Goal: Check status: Check status

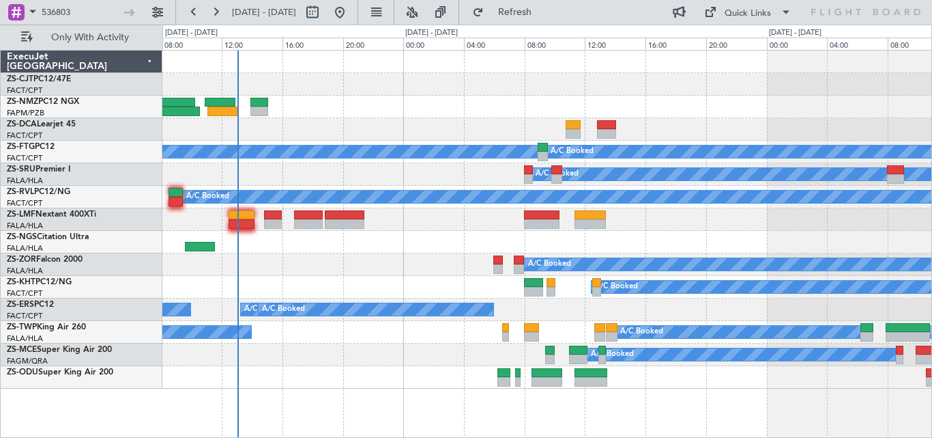
click at [409, 266] on div "A/C Booked" at bounding box center [546, 264] width 769 height 23
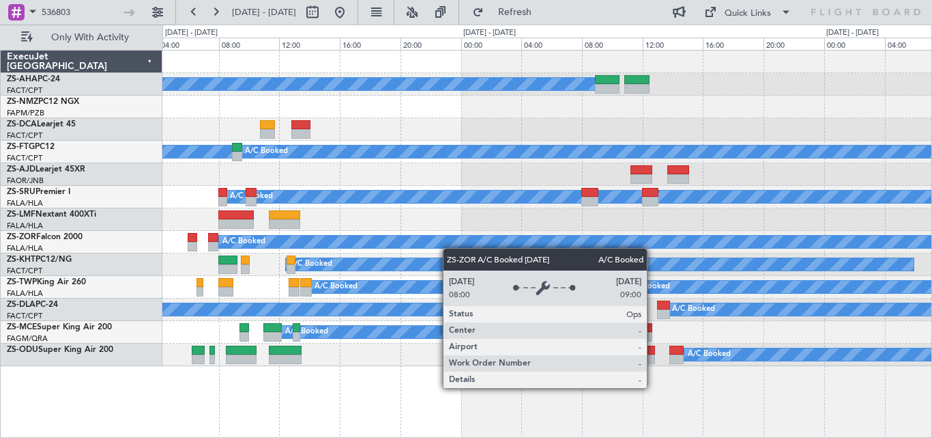
click at [427, 246] on div "A/C Booked A/C Booked A/C Booked A/C Booked A/C Booked A/C Booked A/C Booked A/…" at bounding box center [546, 208] width 769 height 315
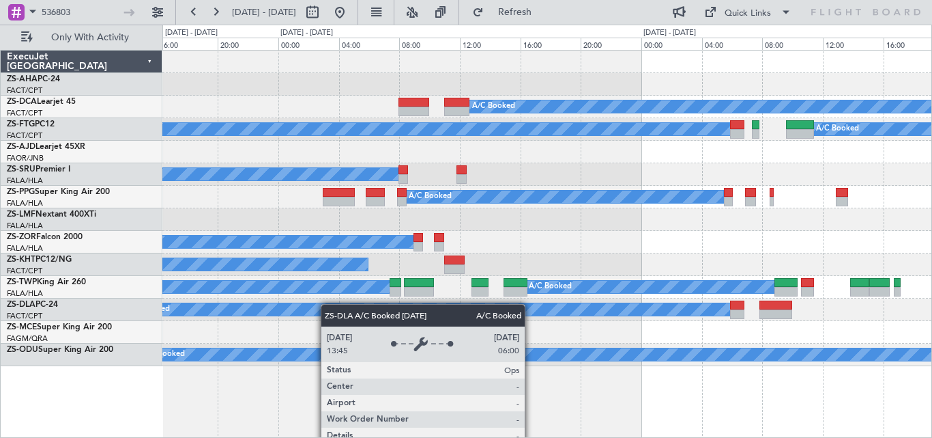
click at [284, 309] on div "A/C Booked A/C Booked A/C Booked A/C Booked A/C Booked A/C Booked A/C Booked A/…" at bounding box center [546, 208] width 769 height 315
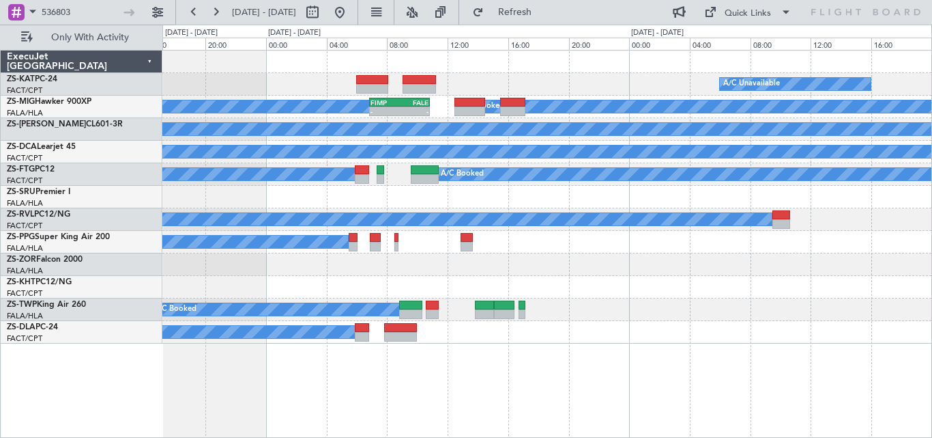
click at [414, 421] on div "A/C Unavailable A/C Unavailable A/C Booked A/C Booked A/C Booked - - FIMP 06:50…" at bounding box center [547, 244] width 770 height 388
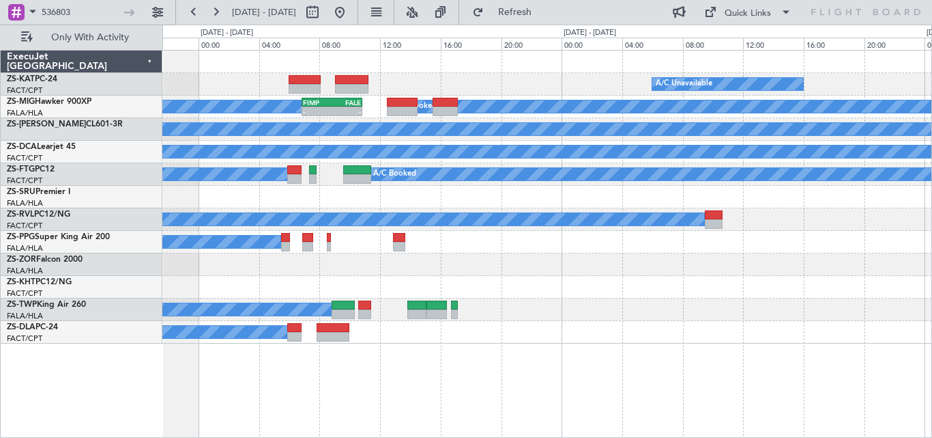
click at [425, 402] on div "A/C Unavailable A/C Unavailable A/C Booked A/C Booked A/C Booked - - FIMP 06:50…" at bounding box center [547, 244] width 770 height 388
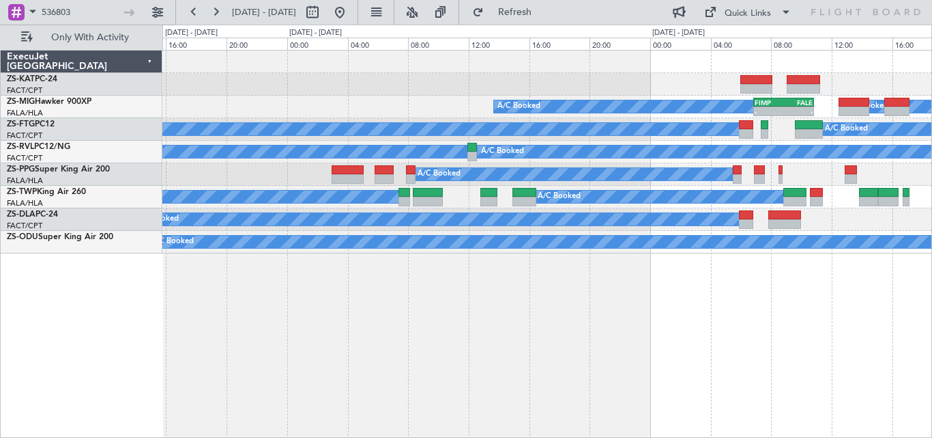
click at [932, 300] on div "A/C Unavailable A/C Booked A/C Booked A/C Booked - - FIMP 06:50 Z FALE 10:50 Z …" at bounding box center [466, 231] width 932 height 413
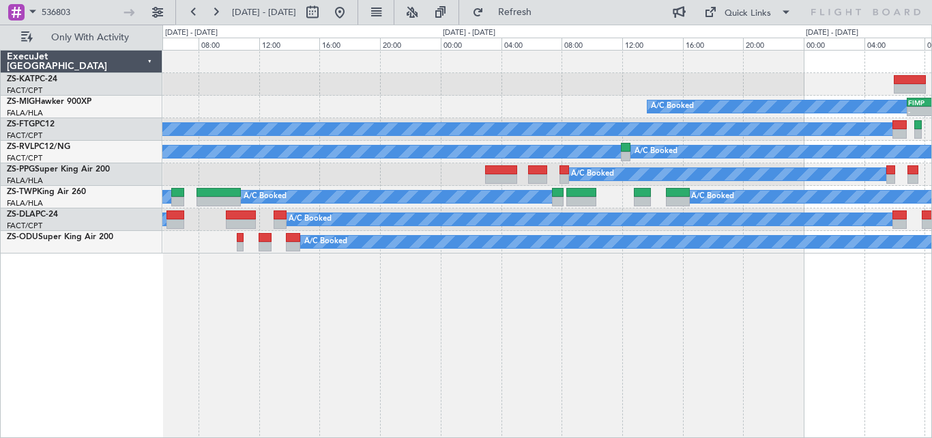
click at [784, 291] on div "A/C Booked - - FIMP 06:50 Z FALE 10:50 Z A/C Booked A/C Booked A/C Booked A/C B…" at bounding box center [547, 244] width 770 height 388
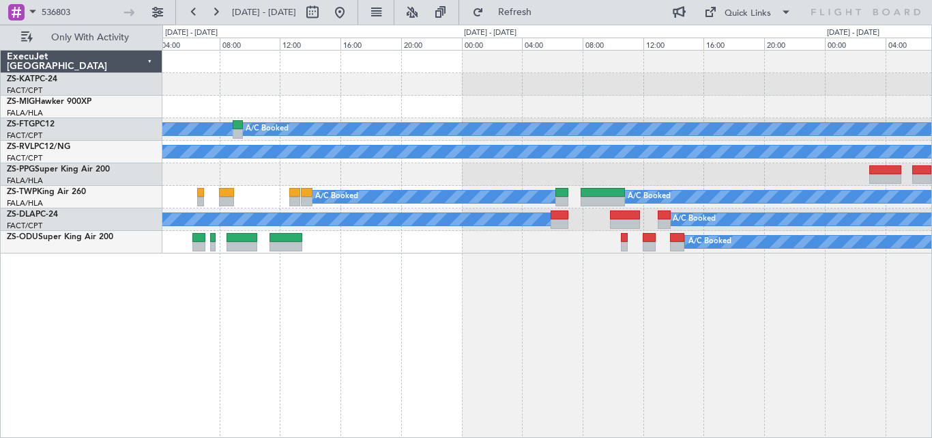
click at [925, 298] on div "A/C Booked A/C Booked A/C Booked A/C Booked A/C Booked A/C Booked A/C Booked A/…" at bounding box center [547, 244] width 770 height 388
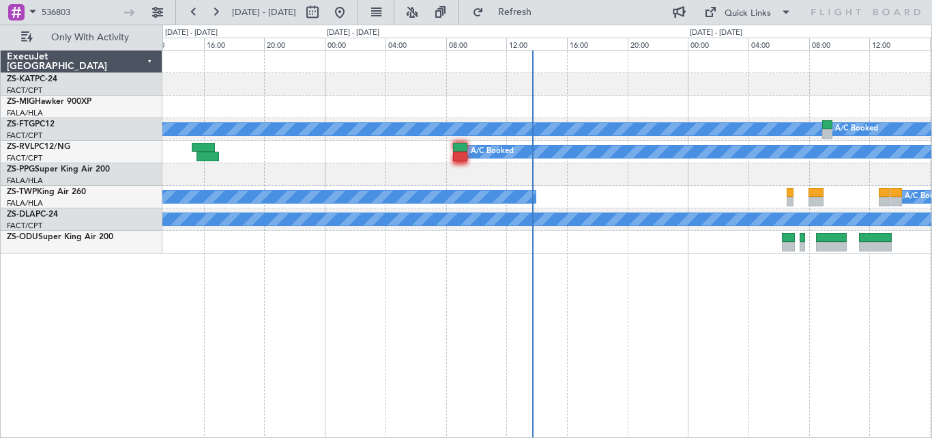
click at [682, 320] on div "A/C Booked A/C Booked A/C Booked A/C Booked A/C Booked A/C Booked A/C Booked" at bounding box center [547, 244] width 770 height 388
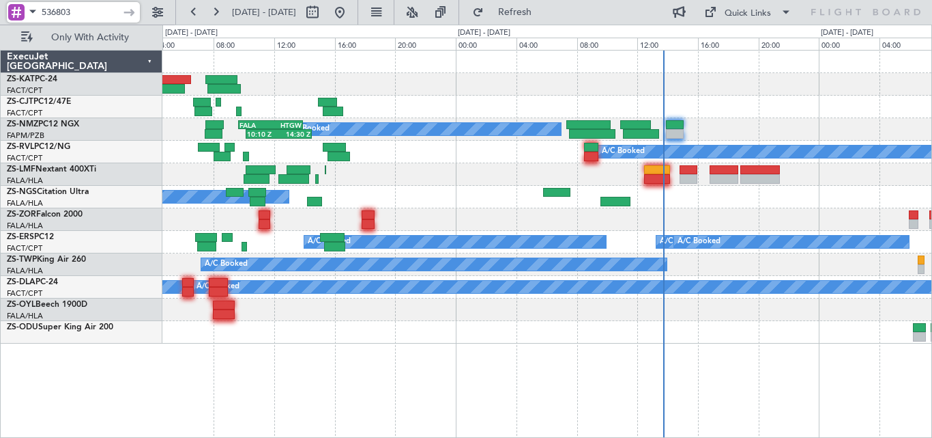
drag, startPoint x: 84, startPoint y: 17, endPoint x: -8, endPoint y: 12, distance: 91.6
click at [0, 12] on html "536803 [DATE] - [DATE] Refresh Quick Links Only With Activity A/C Booked 10:10 …" at bounding box center [466, 219] width 932 height 438
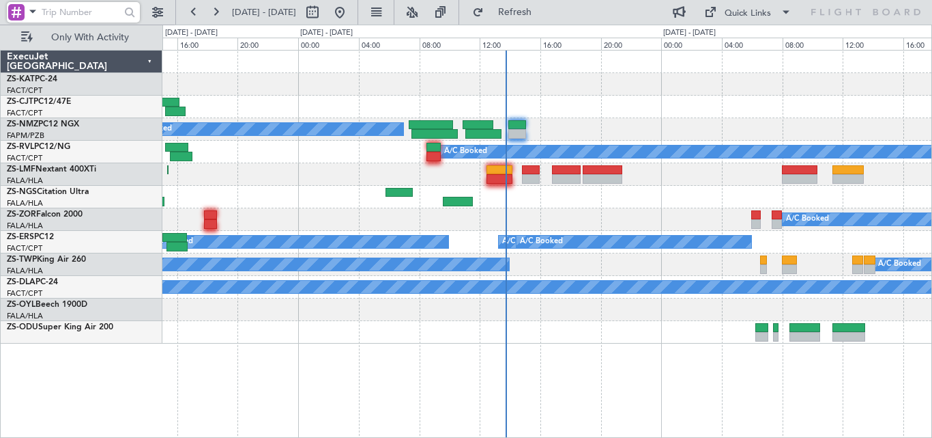
click at [540, 332] on div "A/C Booked FALA 09:40 Z HTGW 13:55 Z 10:10 Z 14:30 Z A/C Booked A/C Booked A/C …" at bounding box center [546, 197] width 769 height 293
